Goal: Information Seeking & Learning: Learn about a topic

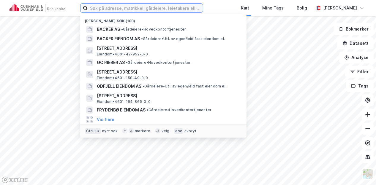
click at [104, 9] on input at bounding box center [145, 8] width 115 height 9
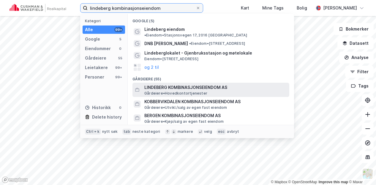
type input "lindeberg kombinasjonseiendom"
click at [166, 84] on span "LINDEBERG KOMBINASJONSEIENDOM AS" at bounding box center [215, 87] width 143 height 7
